Goal: Information Seeking & Learning: Learn about a topic

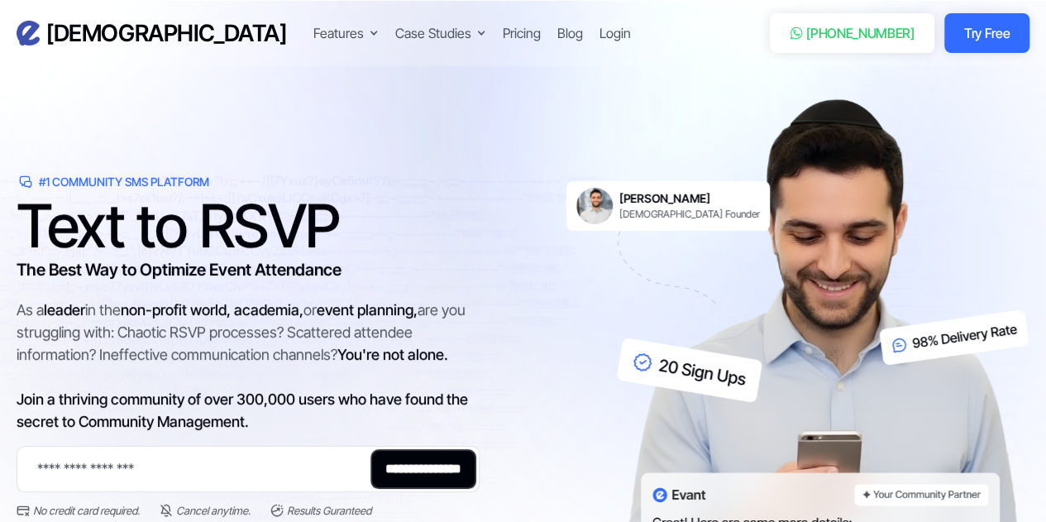
scroll to position [145, 0]
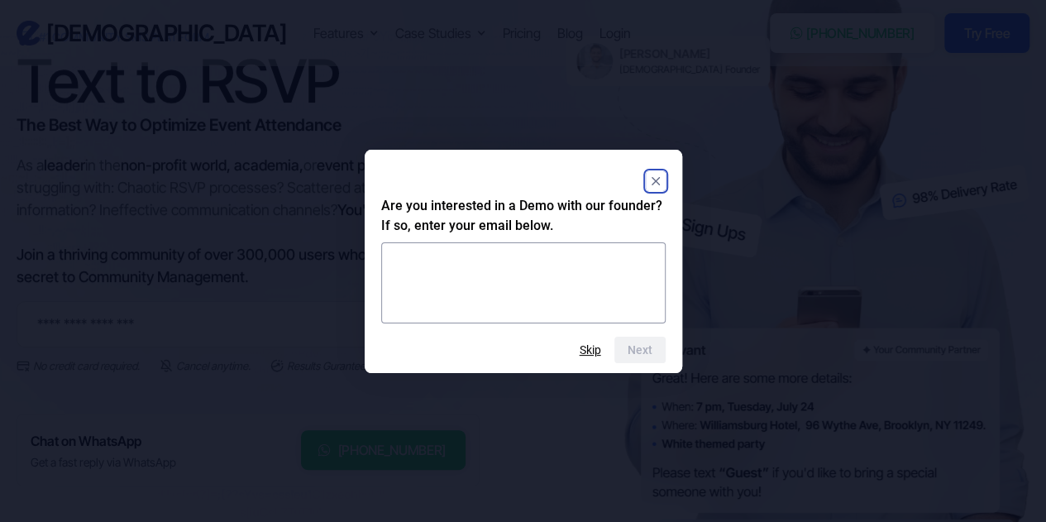
click at [655, 178] on rect "Close" at bounding box center [656, 181] width 20 height 20
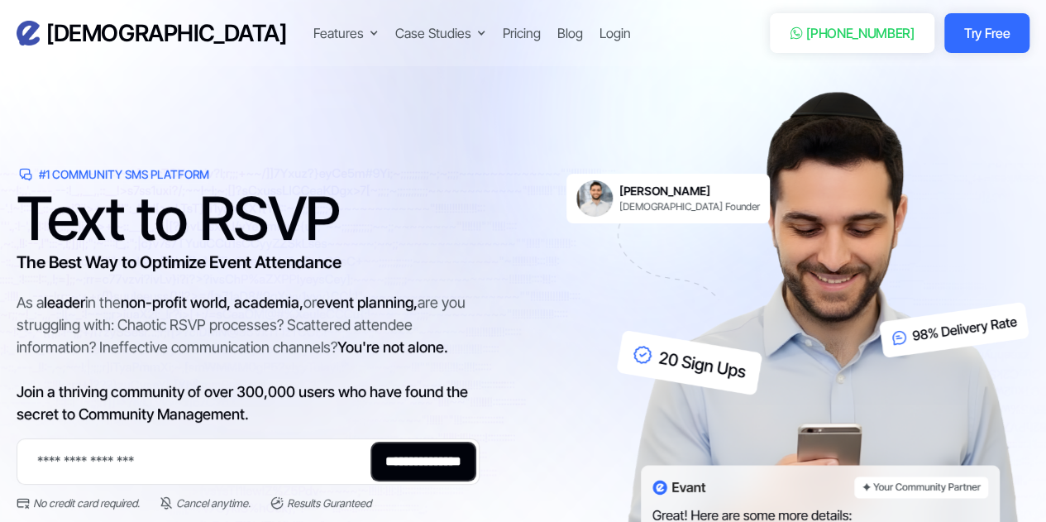
scroll to position [0, 0]
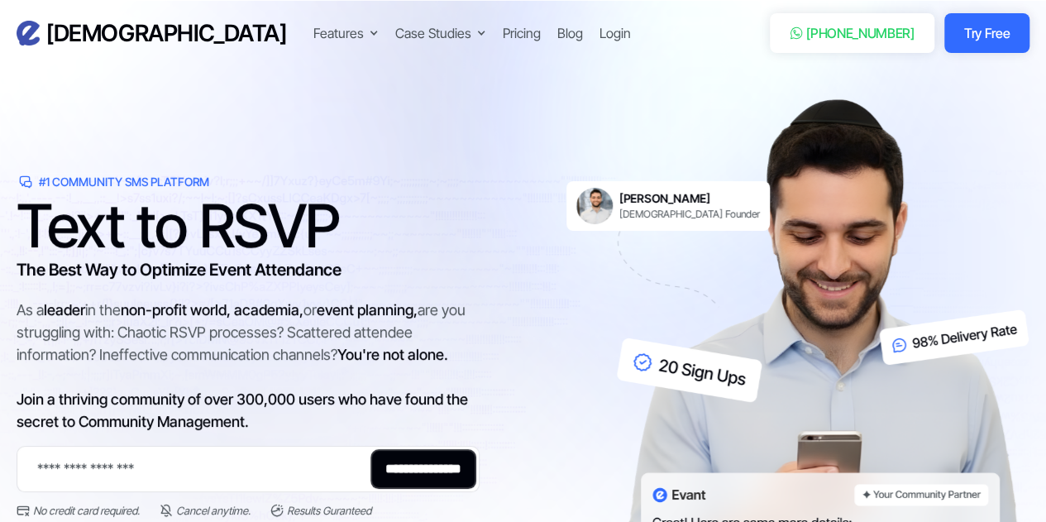
click at [502, 31] on div "Pricing" at bounding box center [521, 33] width 38 height 20
